Goal: Information Seeking & Learning: Learn about a topic

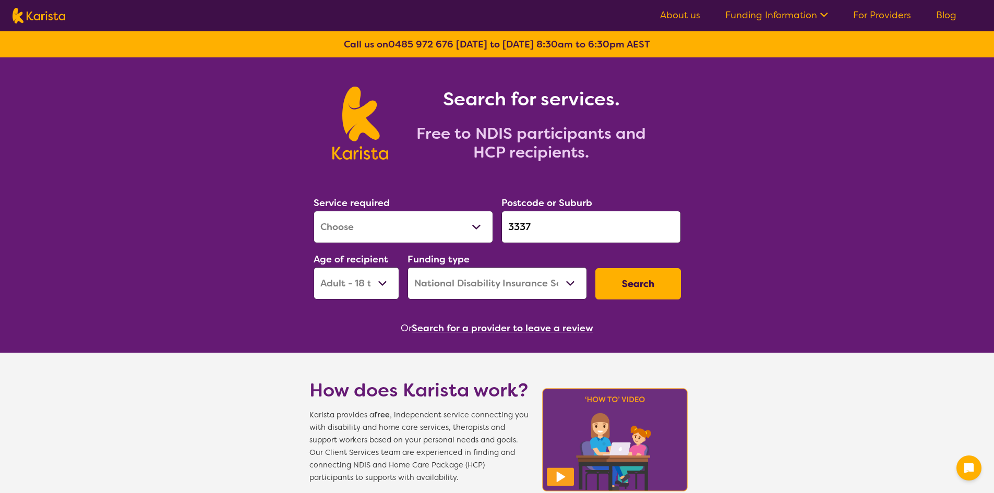
select select "[MEDICAL_DATA]"
select select "AD"
select select "NDIS"
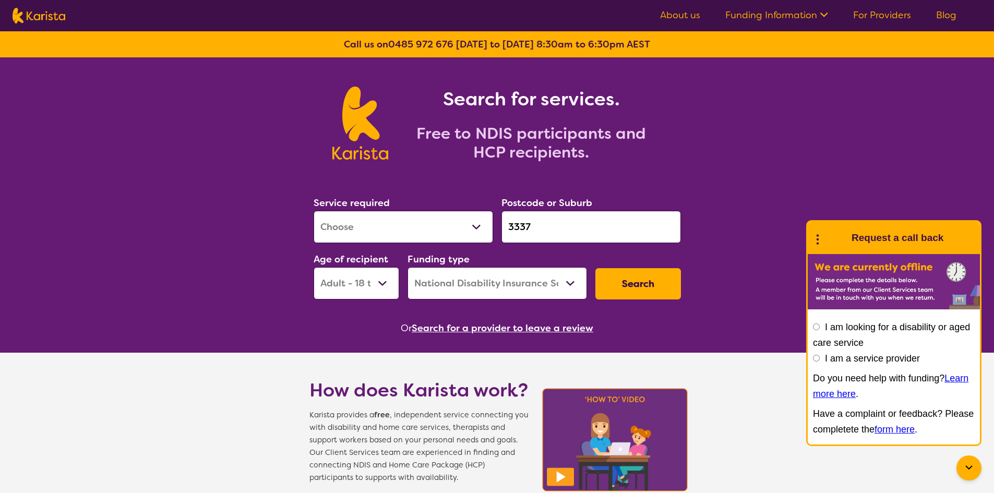
click at [565, 230] on input "3337" at bounding box center [590, 227] width 179 height 32
click at [484, 229] on div "Service required Allied Health Assistant Assessment ([MEDICAL_DATA] or [MEDICAL…" at bounding box center [497, 247] width 376 height 113
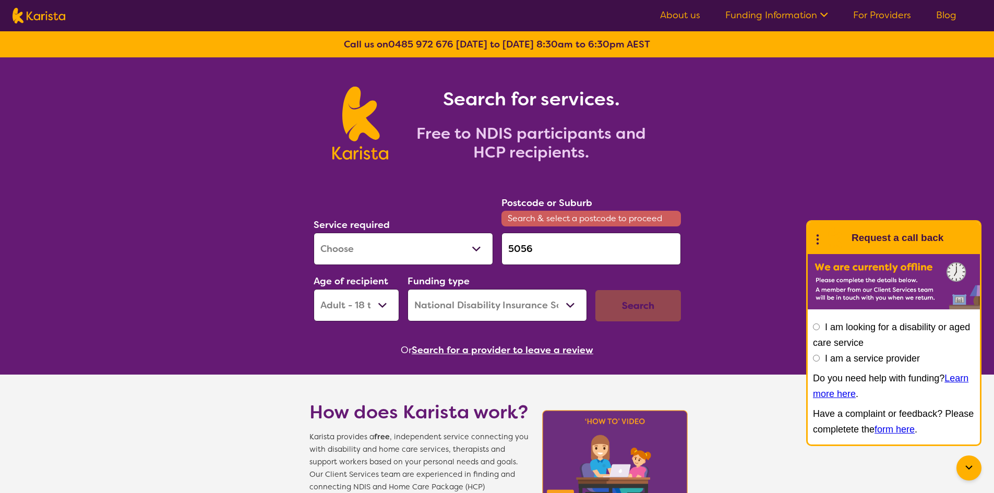
type input "5056"
click at [381, 255] on select "Allied Health Assistant Assessment ([MEDICAL_DATA] or [MEDICAL_DATA]) Behaviour…" at bounding box center [403, 249] width 179 height 32
select select "NDIS Plan management"
click at [314, 233] on select "Allied Health Assistant Assessment ([MEDICAL_DATA] or [MEDICAL_DATA]) Behaviour…" at bounding box center [403, 249] width 179 height 32
click at [648, 309] on div "Search" at bounding box center [638, 305] width 86 height 31
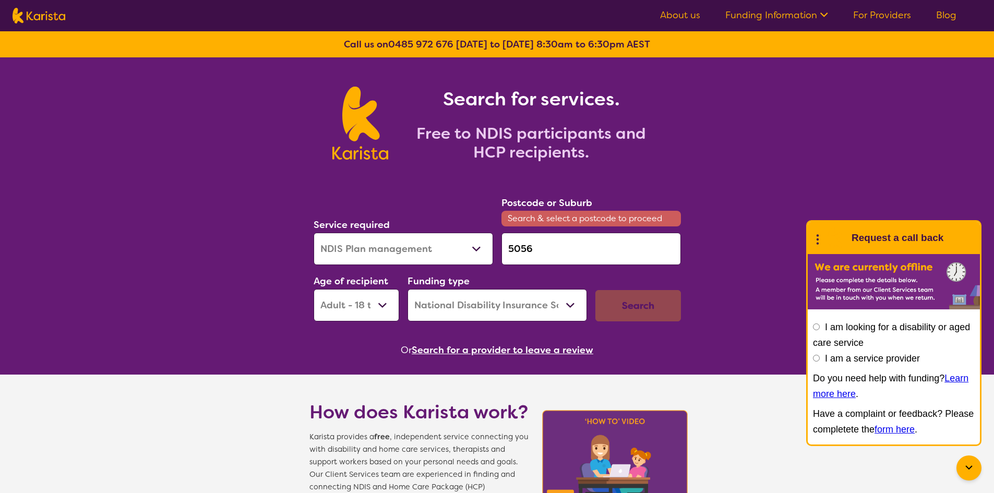
click at [546, 248] on input "5056" at bounding box center [590, 249] width 179 height 32
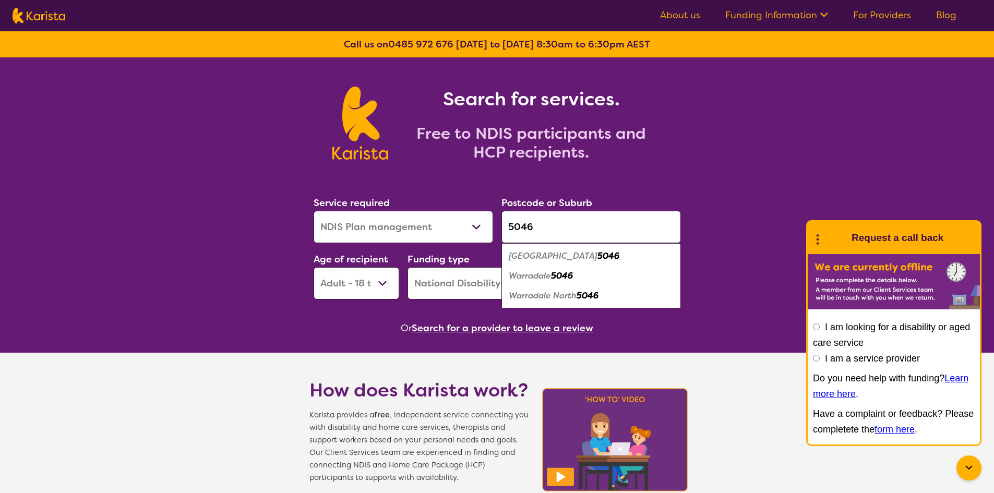
type input "5046"
click at [557, 276] on em "5046" at bounding box center [562, 275] width 22 height 11
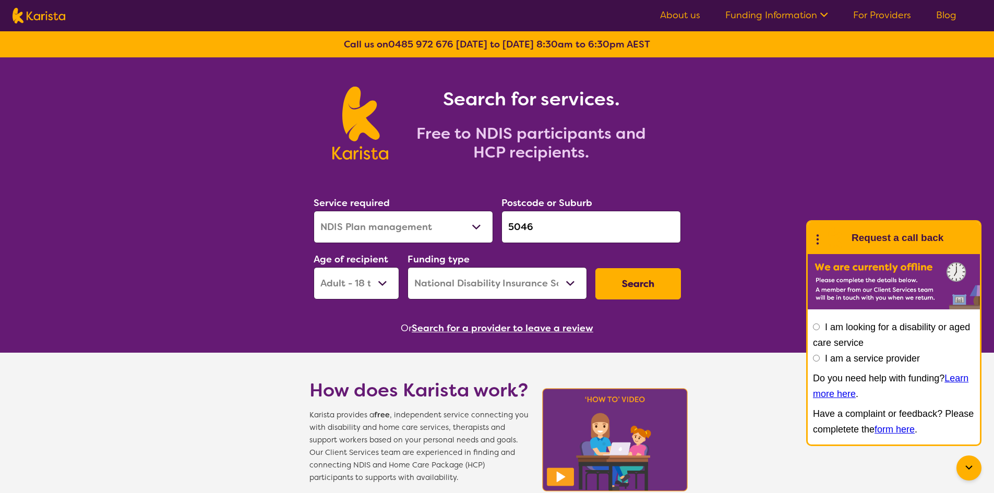
click at [633, 286] on button "Search" at bounding box center [638, 283] width 86 height 31
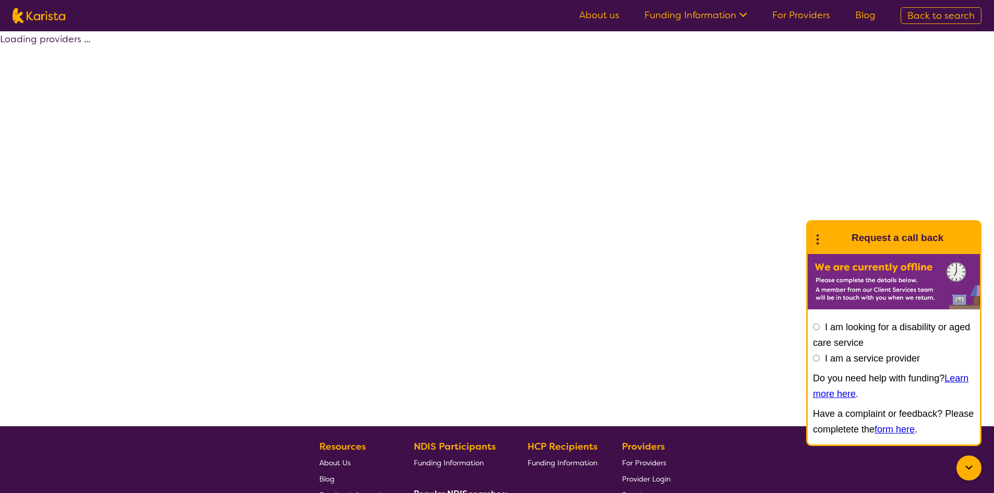
select select "by_score"
